Goal: Find specific page/section: Find specific page/section

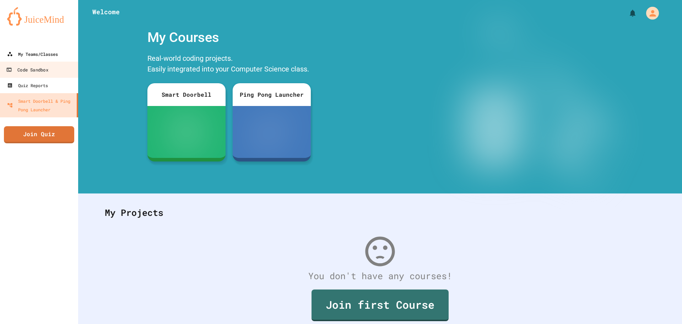
click at [27, 56] on div "My Teams/Classes" at bounding box center [32, 54] width 51 height 9
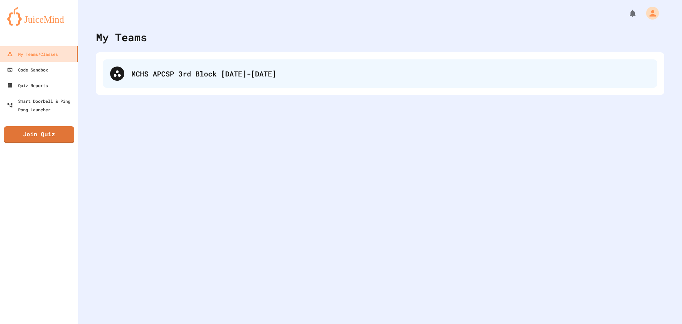
click at [180, 72] on div "MCHS APCSP 3rd Block [DATE]-[DATE]" at bounding box center [390, 73] width 519 height 11
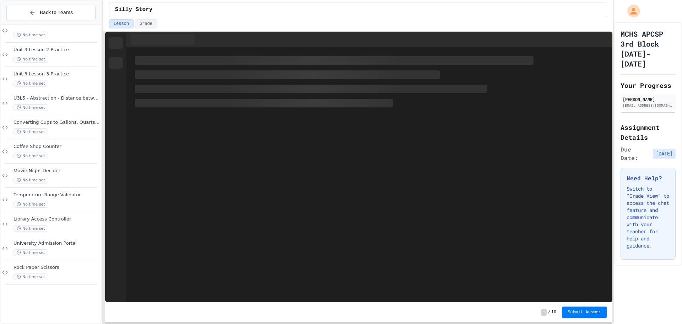
scroll to position [151, 0]
